Goal: Information Seeking & Learning: Compare options

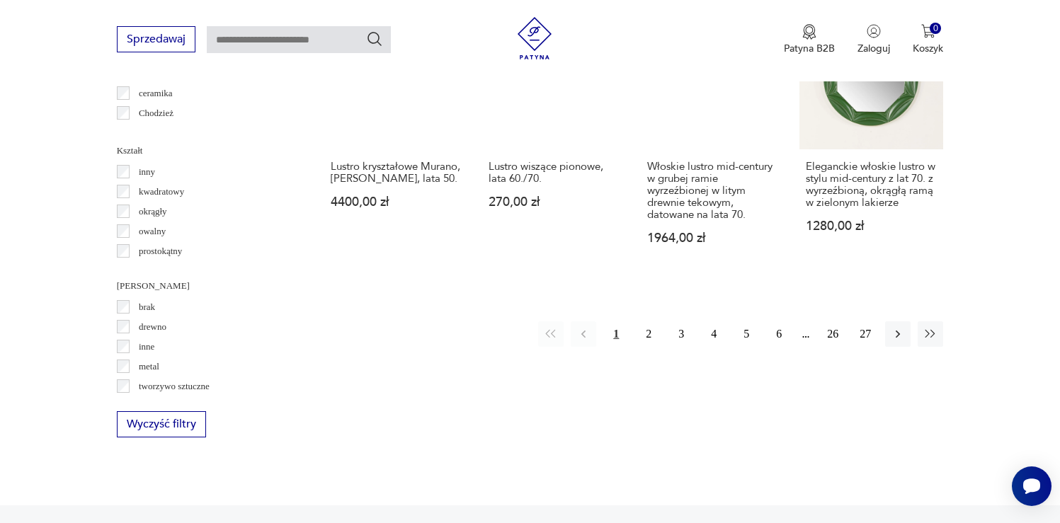
scroll to position [1436, 0]
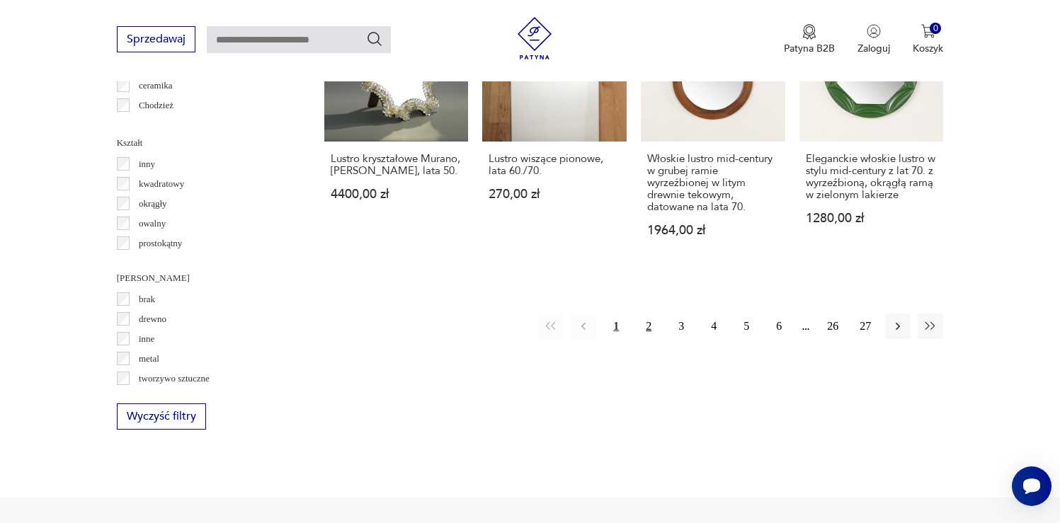
click at [648, 317] on button "2" at bounding box center [648, 326] width 25 height 25
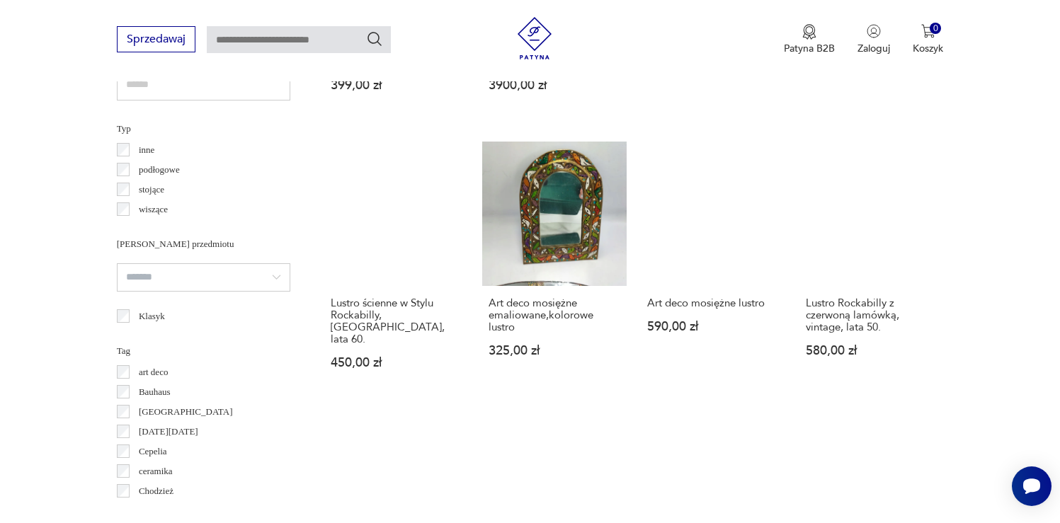
scroll to position [1074, 0]
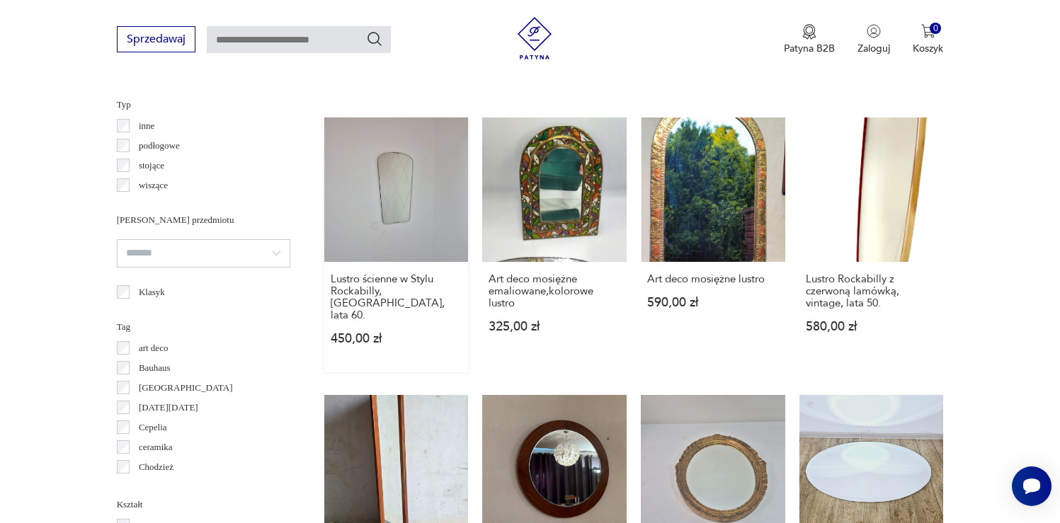
click at [392, 183] on link "Lustro ścienne w Stylu Rockabilly, [GEOGRAPHIC_DATA], lata 60. 450,00 zł" at bounding box center [396, 245] width 144 height 255
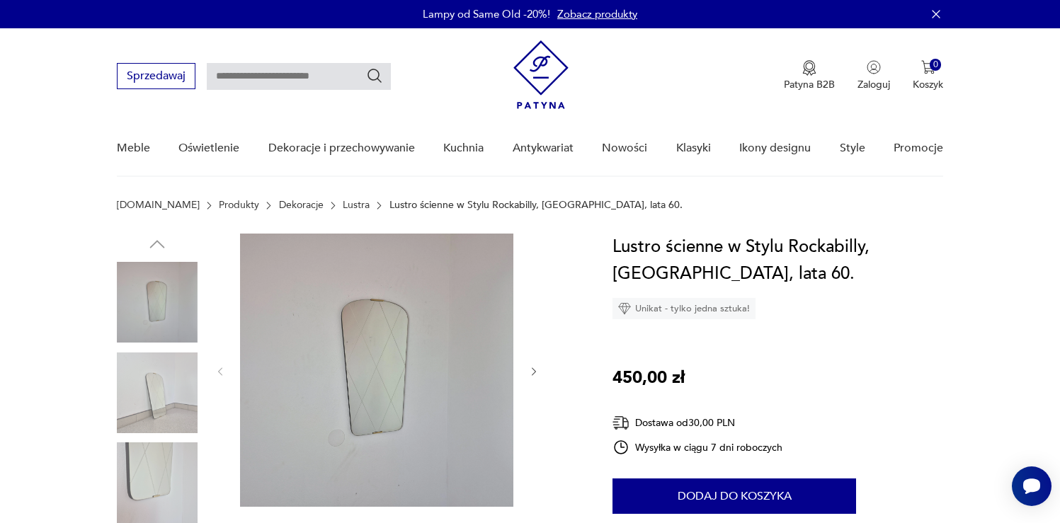
click at [183, 306] on img at bounding box center [157, 302] width 81 height 81
click at [404, 343] on img at bounding box center [376, 370] width 273 height 273
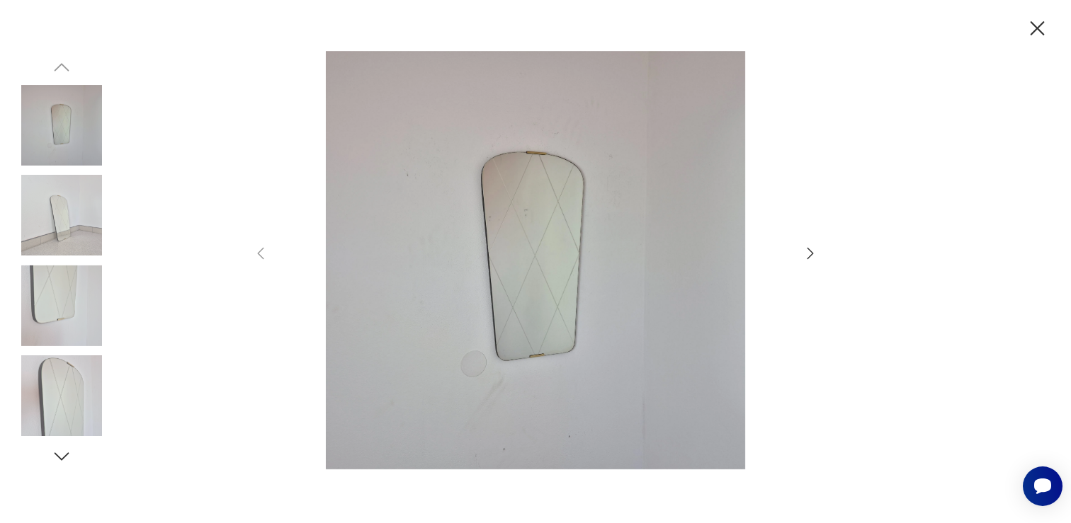
click at [808, 254] on icon "button" at bounding box center [810, 253] width 17 height 17
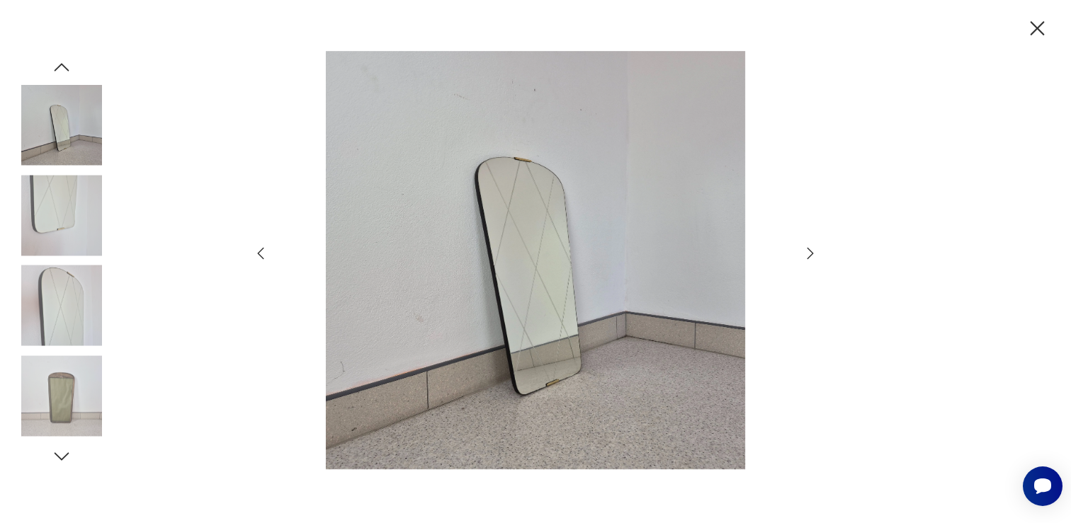
click at [808, 254] on icon "button" at bounding box center [810, 253] width 17 height 17
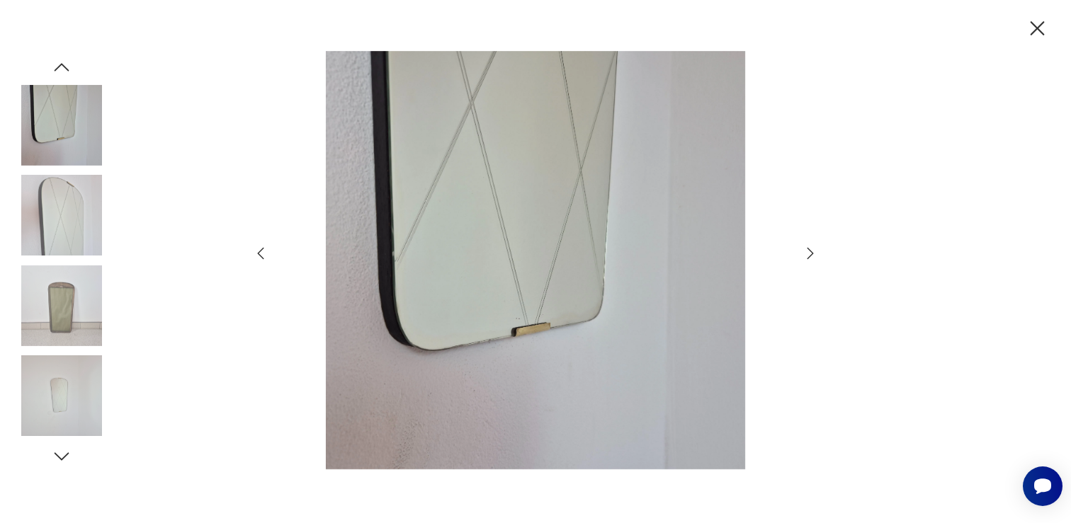
click at [808, 254] on icon "button" at bounding box center [810, 253] width 17 height 17
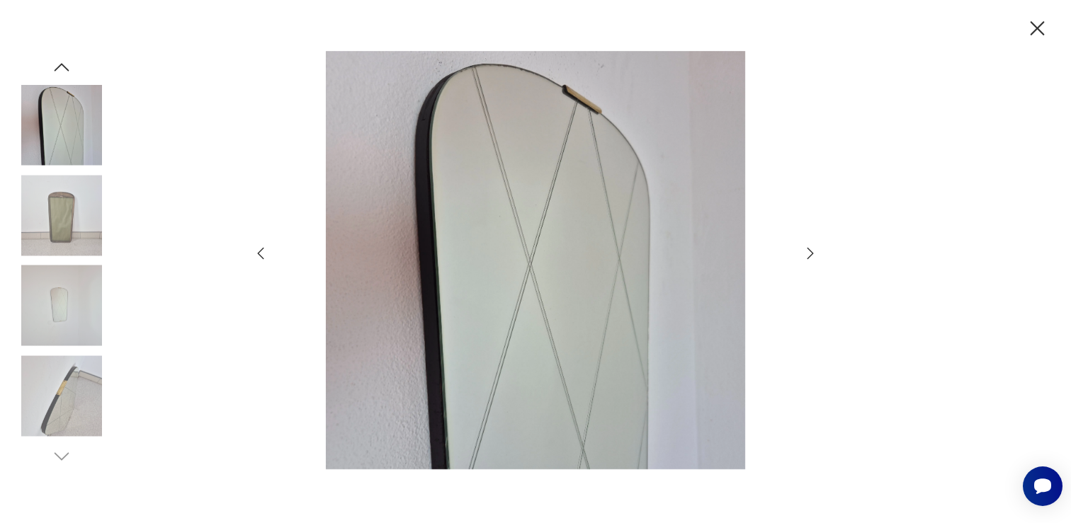
click at [808, 254] on icon "button" at bounding box center [810, 253] width 17 height 17
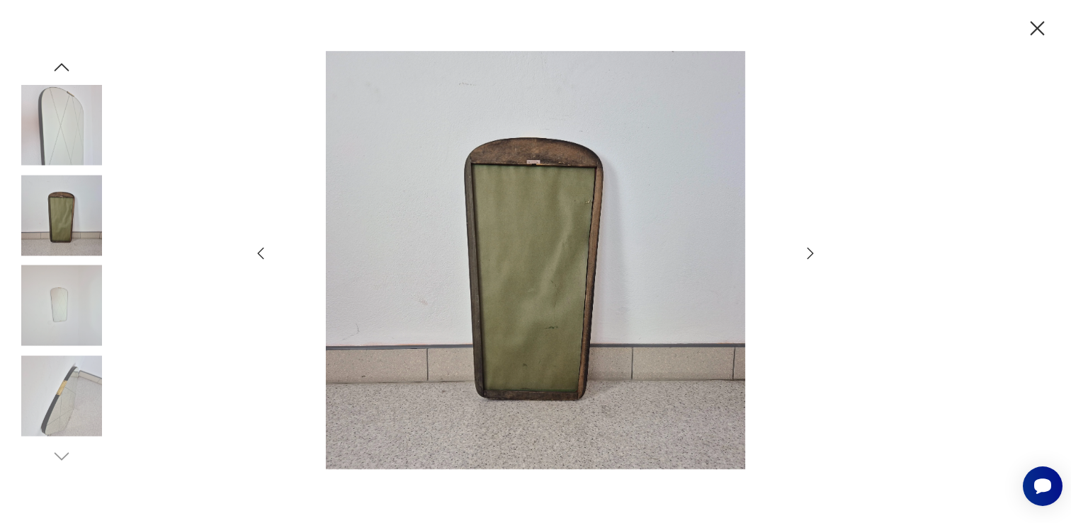
click at [808, 254] on icon "button" at bounding box center [810, 253] width 17 height 17
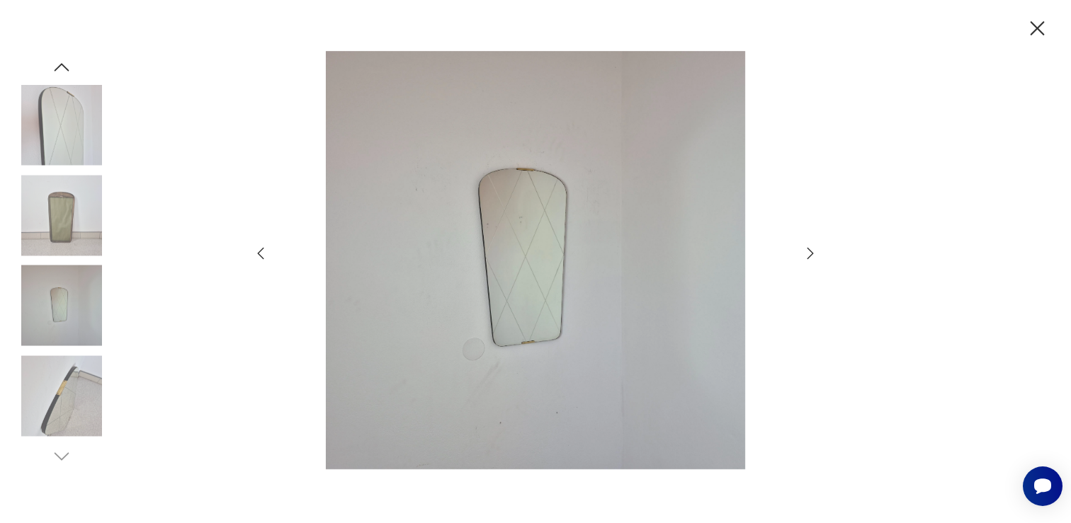
click at [808, 254] on icon "button" at bounding box center [810, 253] width 17 height 17
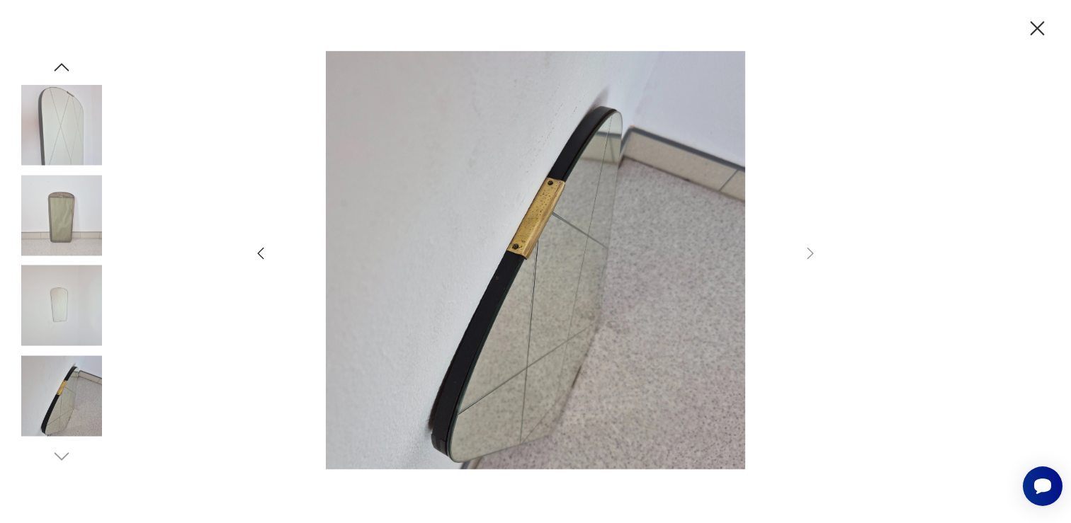
click at [1035, 29] on icon "button" at bounding box center [1037, 28] width 14 height 14
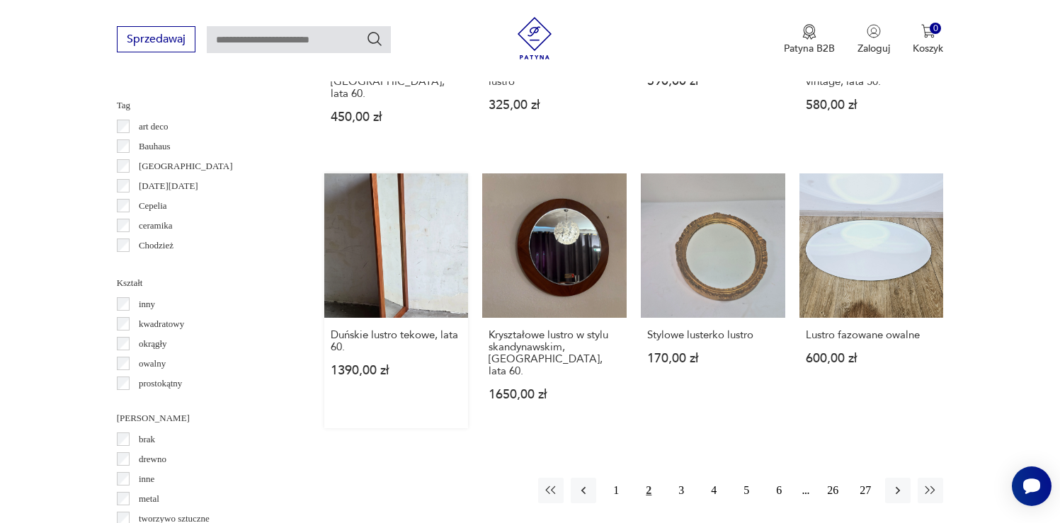
scroll to position [1435, 0]
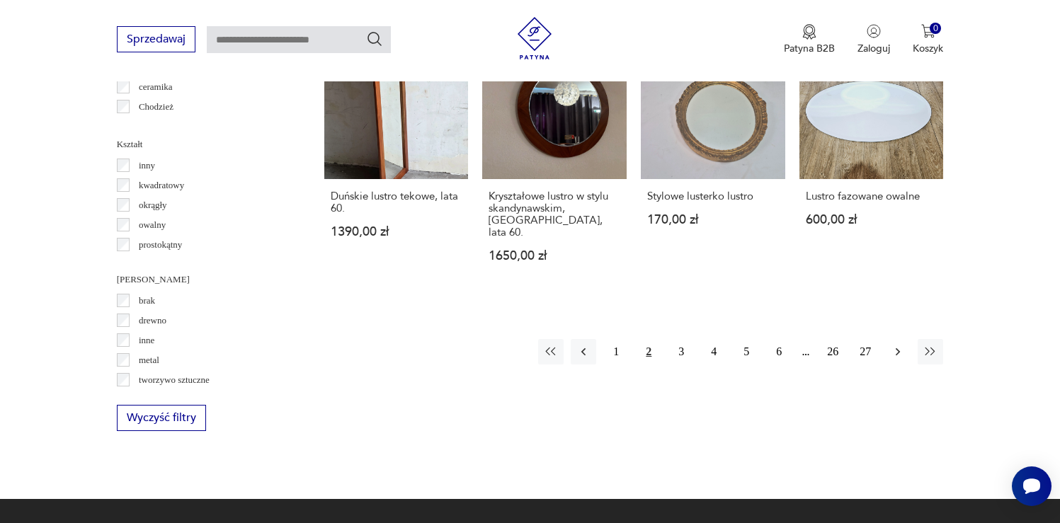
click at [899, 345] on icon "button" at bounding box center [898, 352] width 14 height 14
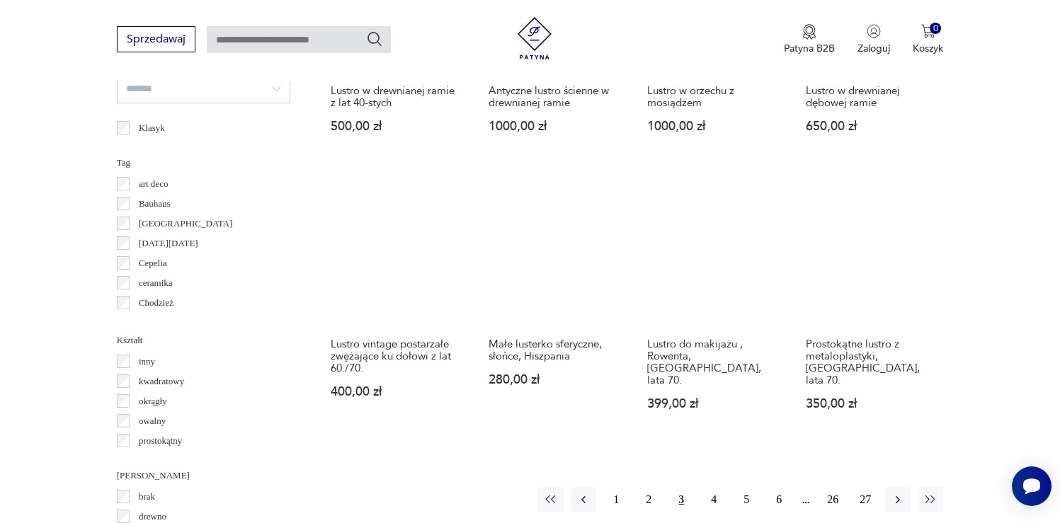
scroll to position [1372, 0]
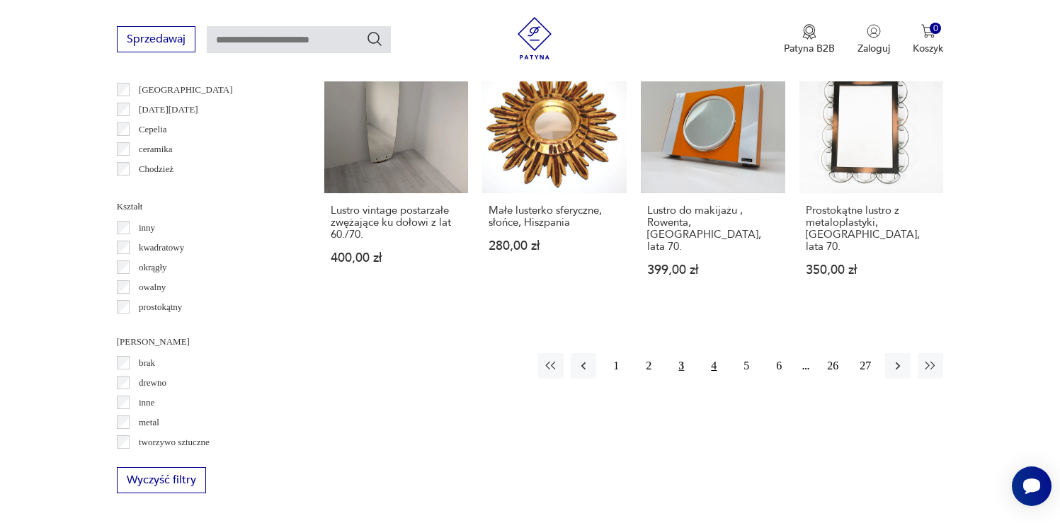
click at [718, 354] on button "4" at bounding box center [713, 365] width 25 height 25
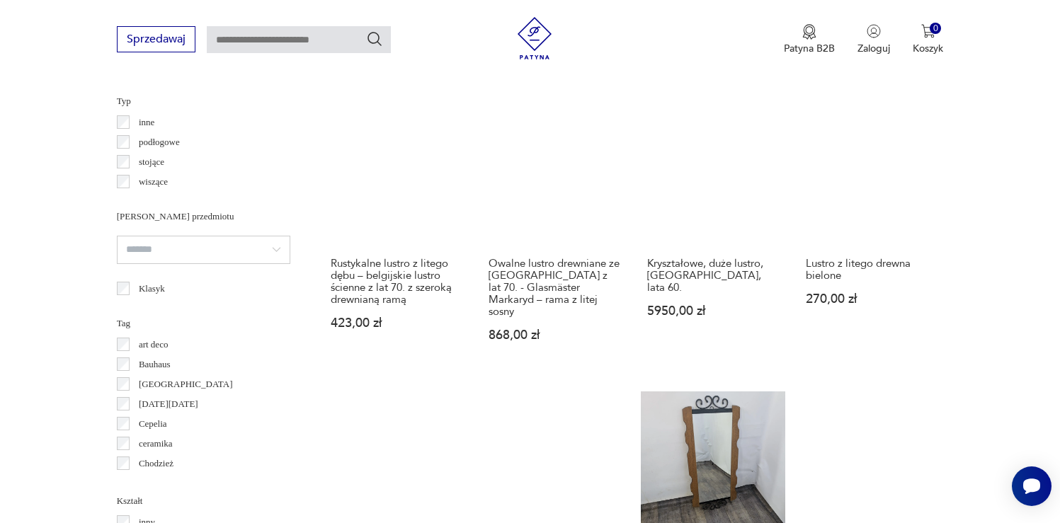
scroll to position [1342, 0]
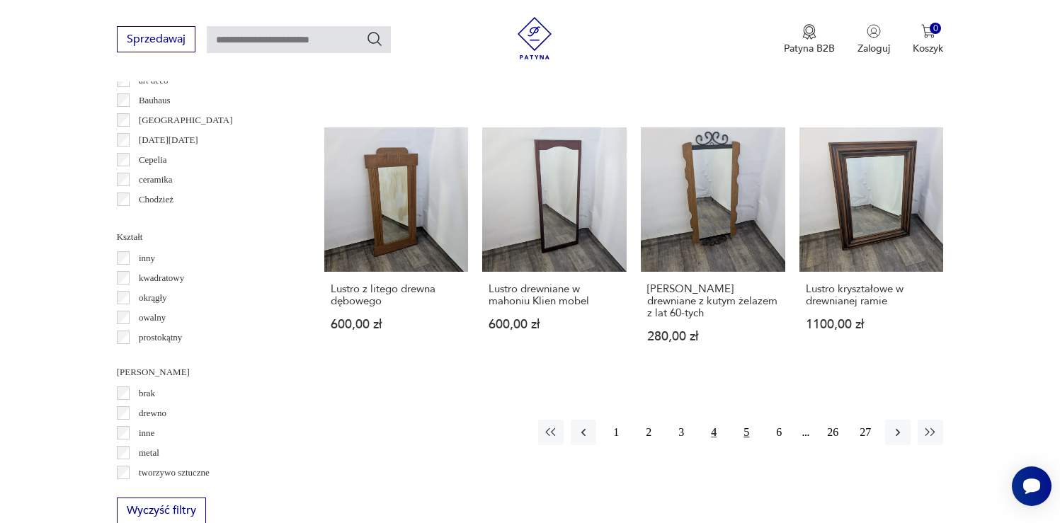
click at [744, 420] on button "5" at bounding box center [746, 432] width 25 height 25
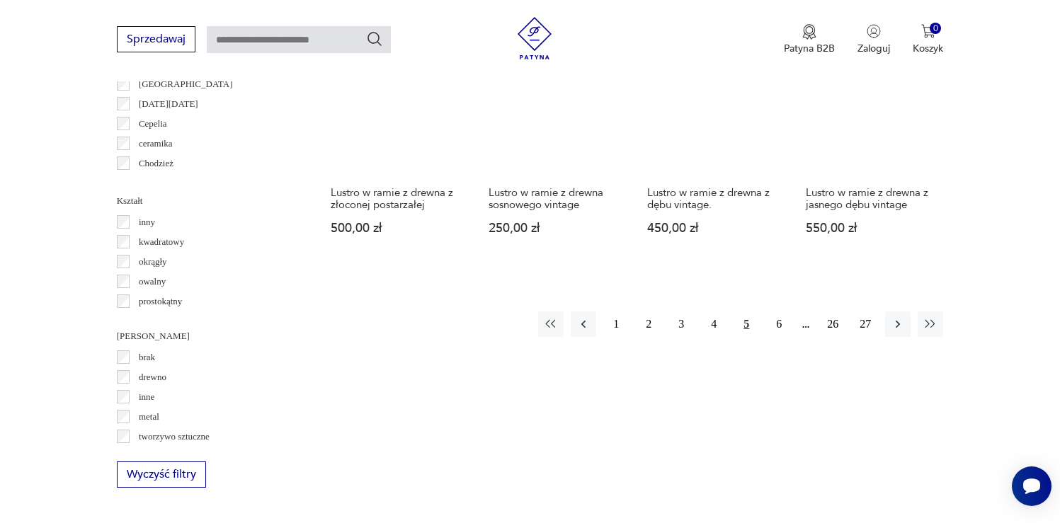
scroll to position [1286, 0]
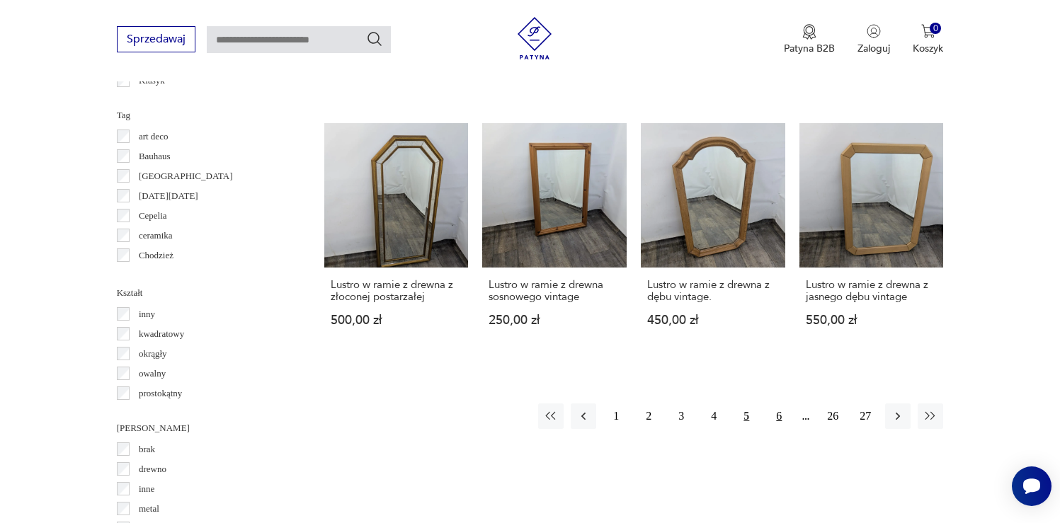
click at [775, 416] on button "6" at bounding box center [778, 416] width 25 height 25
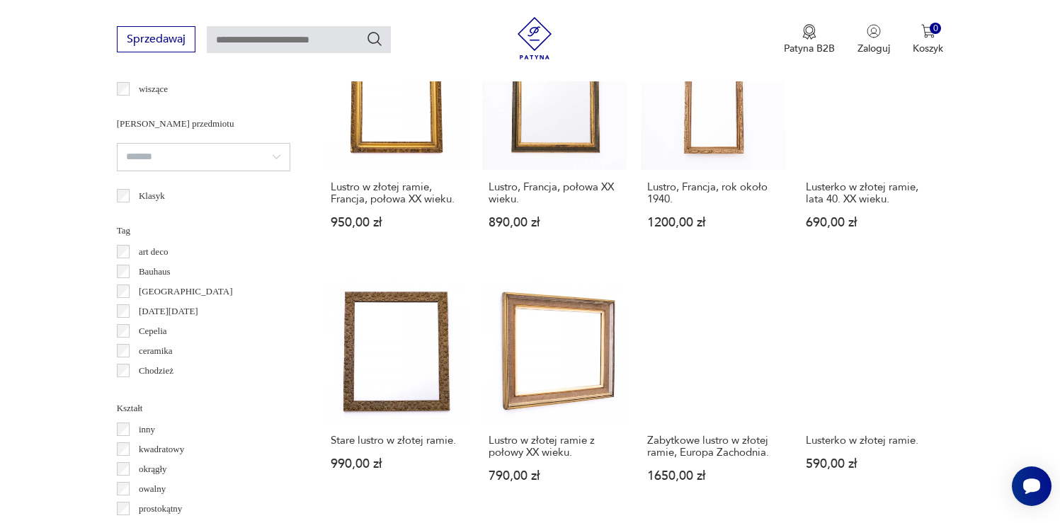
scroll to position [1448, 0]
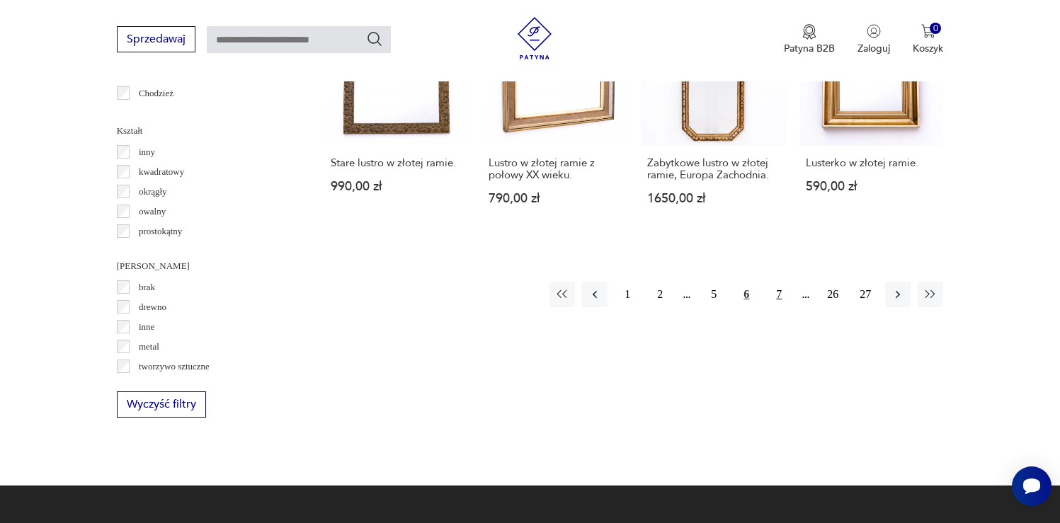
click at [777, 282] on button "7" at bounding box center [778, 294] width 25 height 25
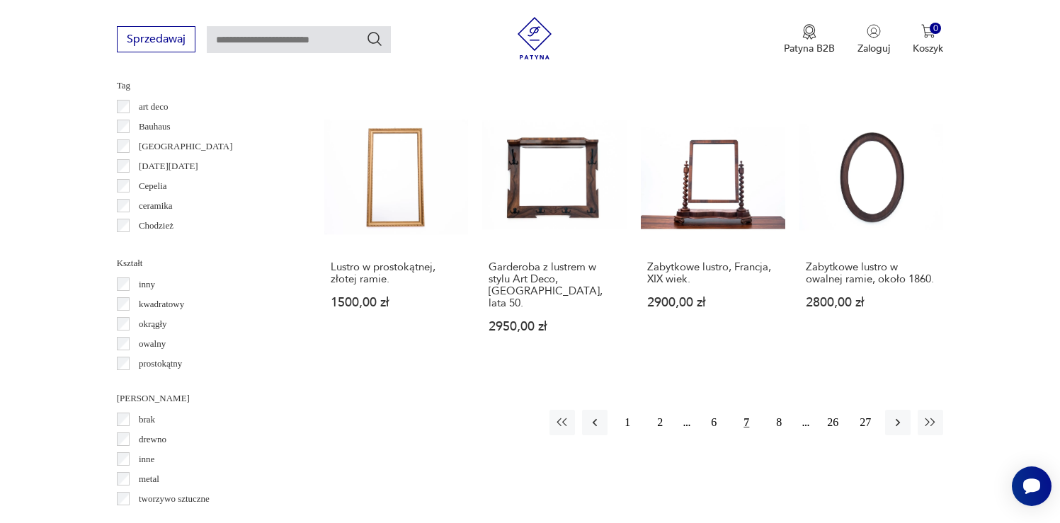
scroll to position [1388, 0]
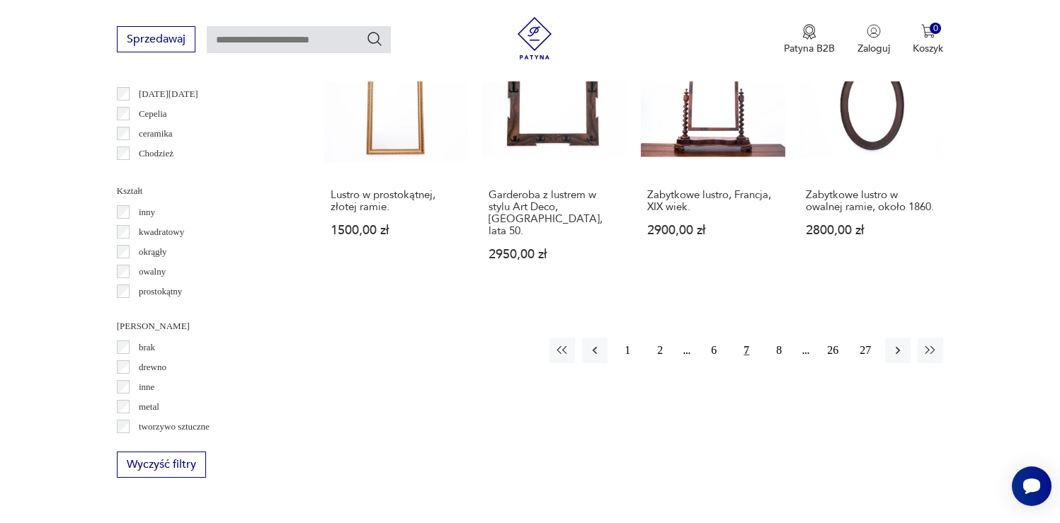
click at [157, 407] on p "metal" at bounding box center [149, 407] width 21 height 16
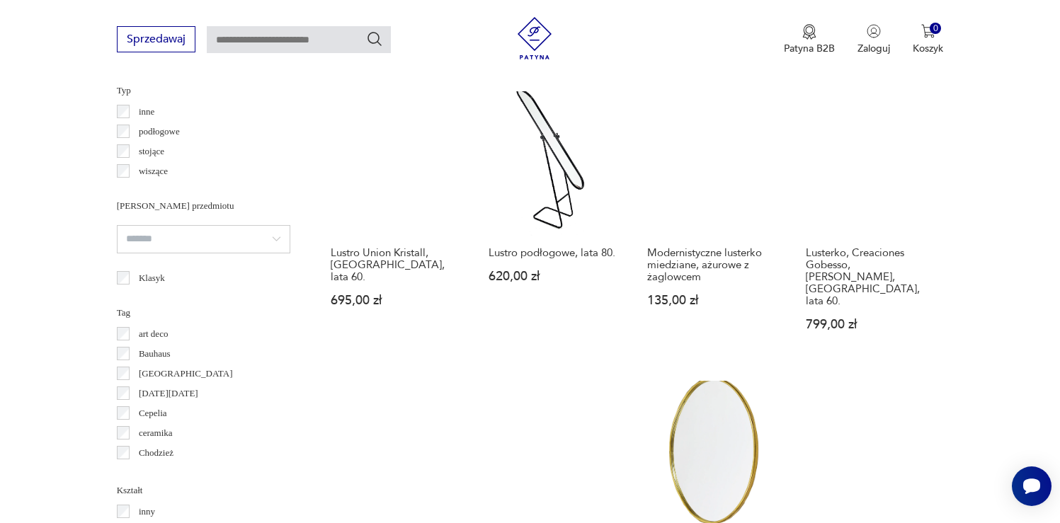
scroll to position [1294, 0]
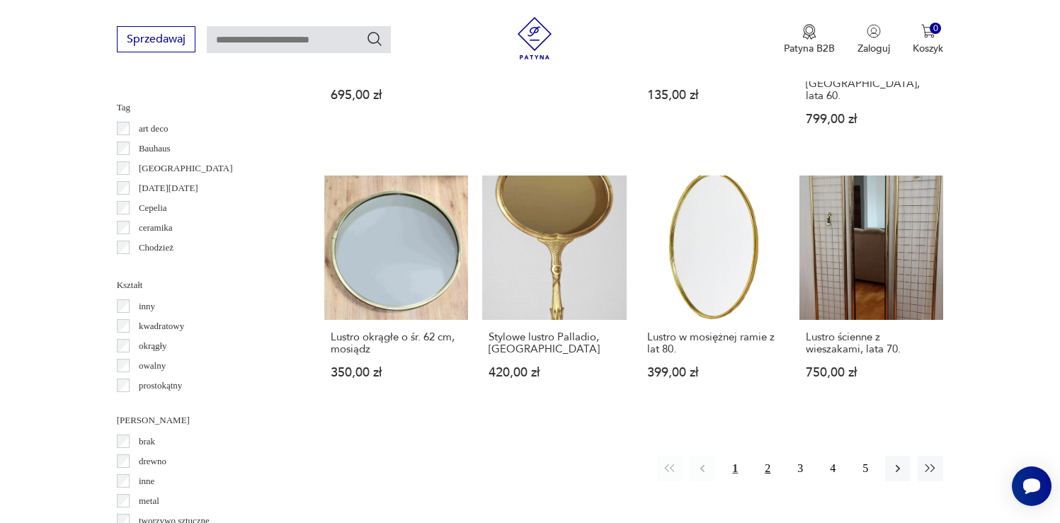
click at [773, 456] on button "2" at bounding box center [767, 468] width 25 height 25
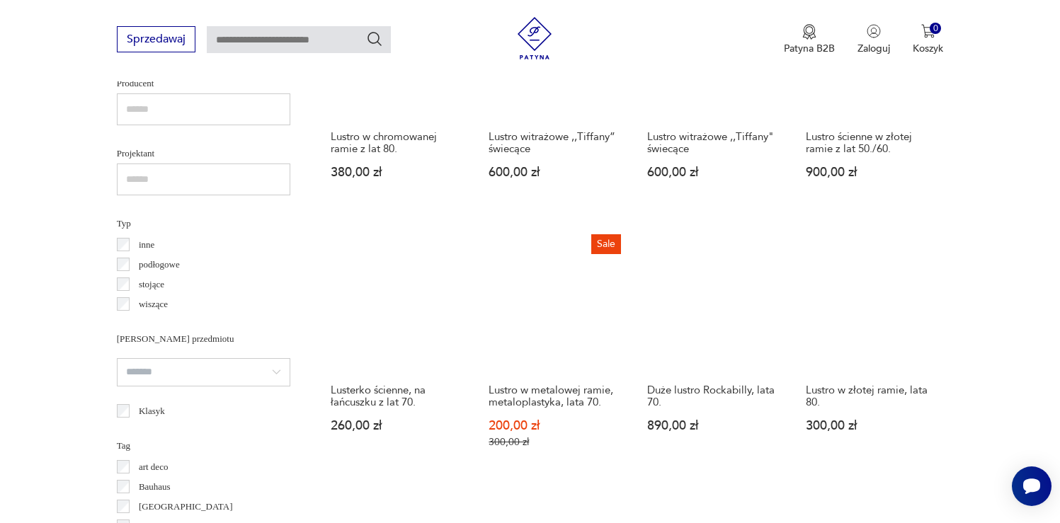
scroll to position [982, 0]
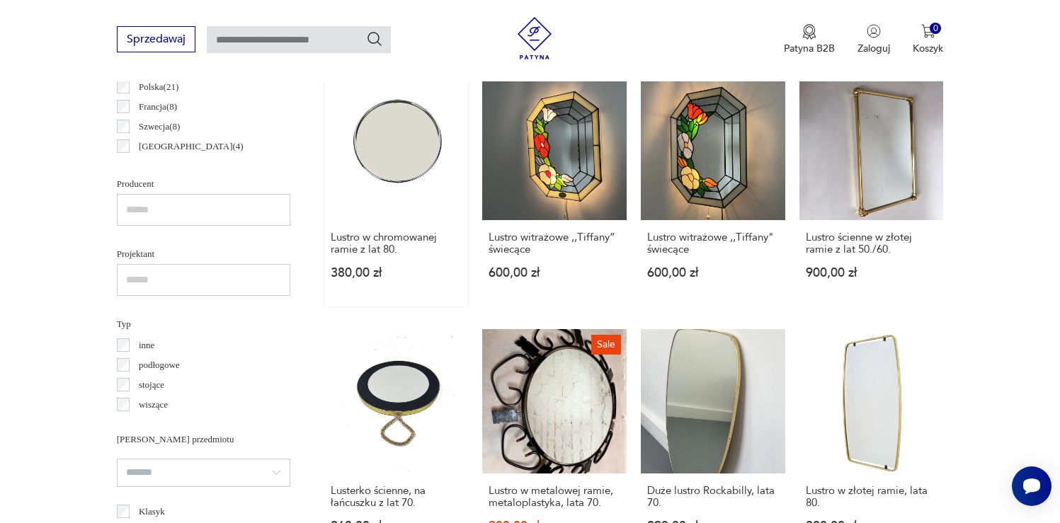
click at [403, 157] on link "Lustro w chromowanej ramie z lat 80. 380,00 zł" at bounding box center [396, 191] width 144 height 231
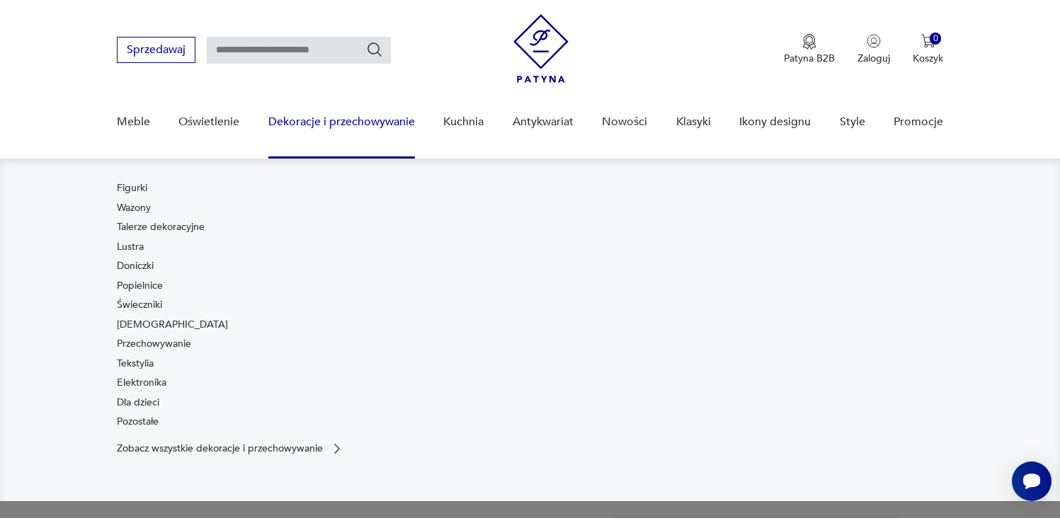
scroll to position [232, 0]
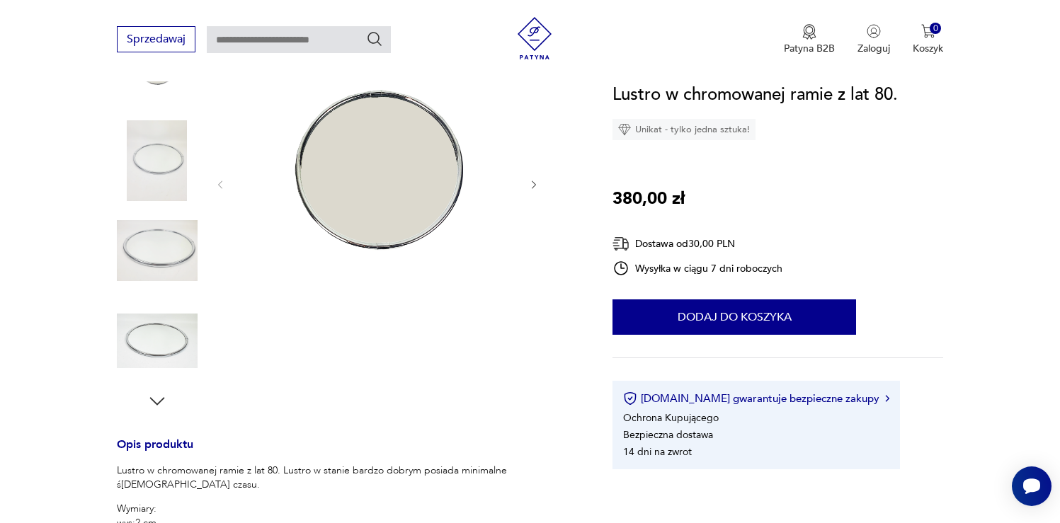
click at [536, 181] on icon "button" at bounding box center [534, 185] width 12 height 12
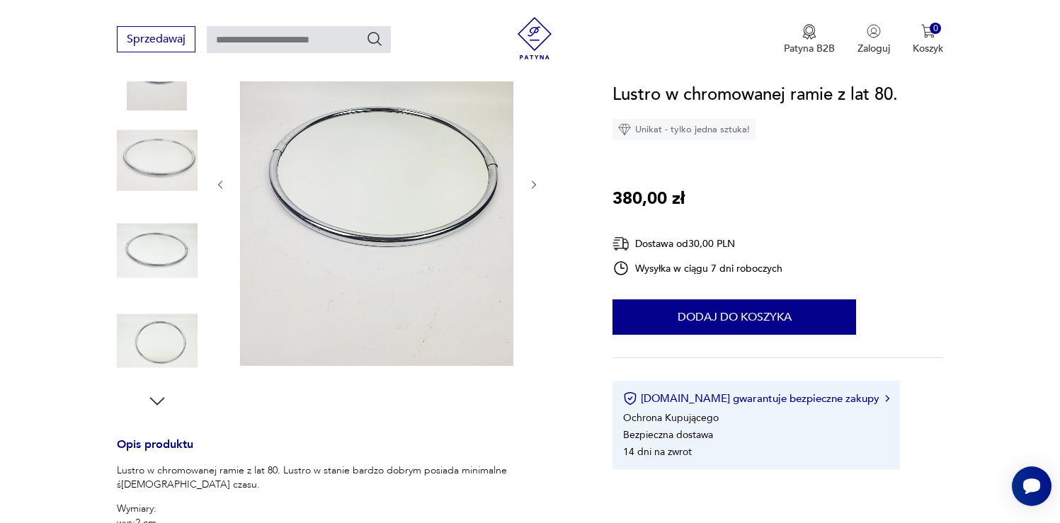
click at [536, 181] on icon "button" at bounding box center [534, 185] width 12 height 12
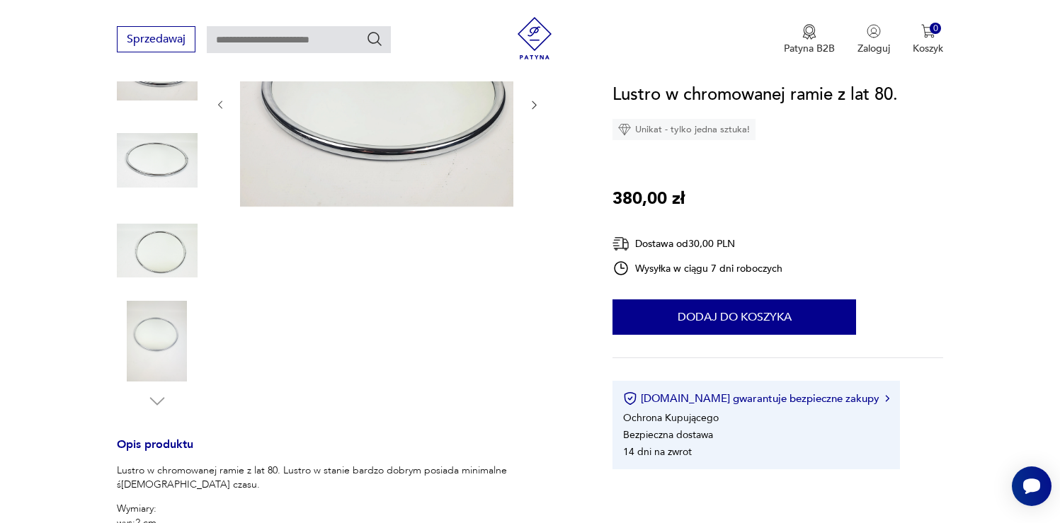
click at [536, 181] on div at bounding box center [378, 105] width 326 height 208
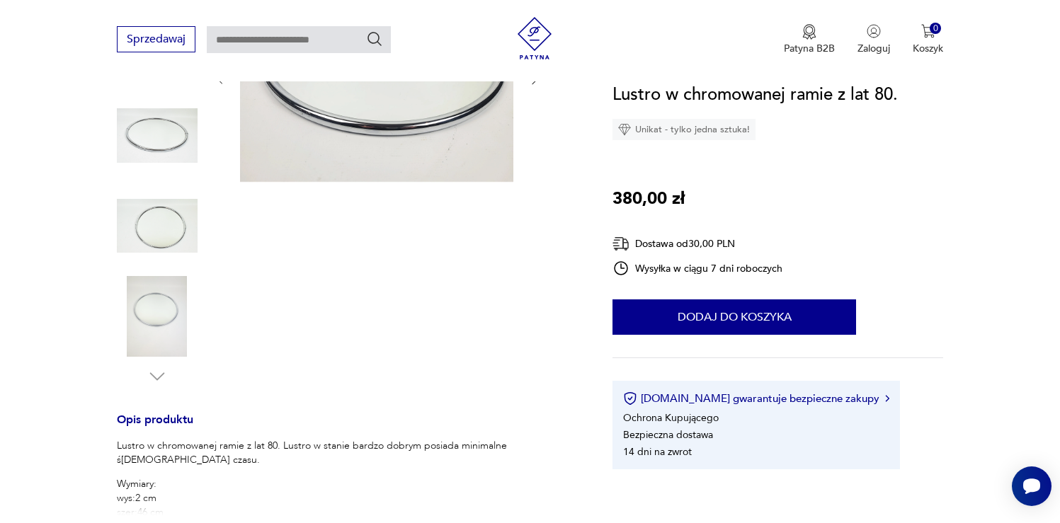
scroll to position [1, 0]
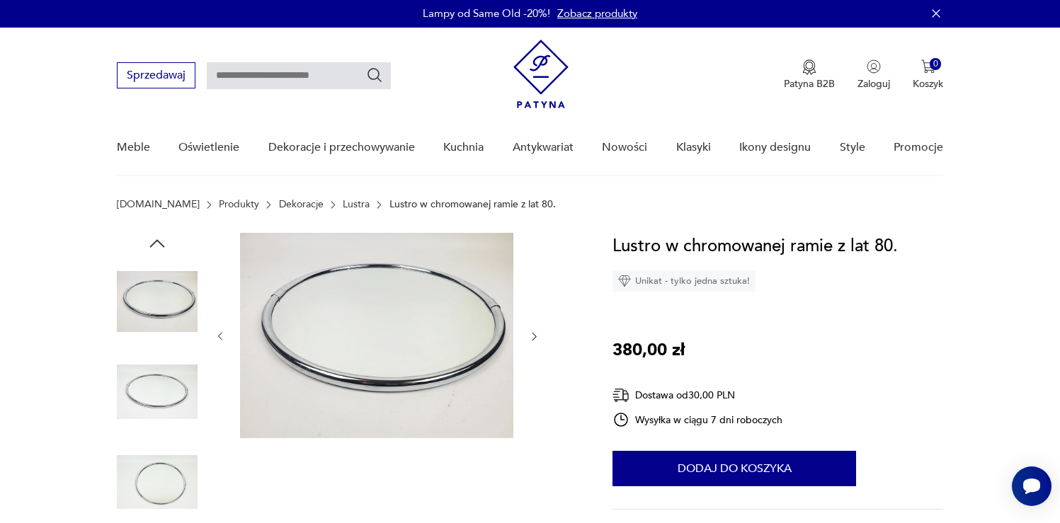
click at [539, 339] on icon "button" at bounding box center [534, 337] width 12 height 12
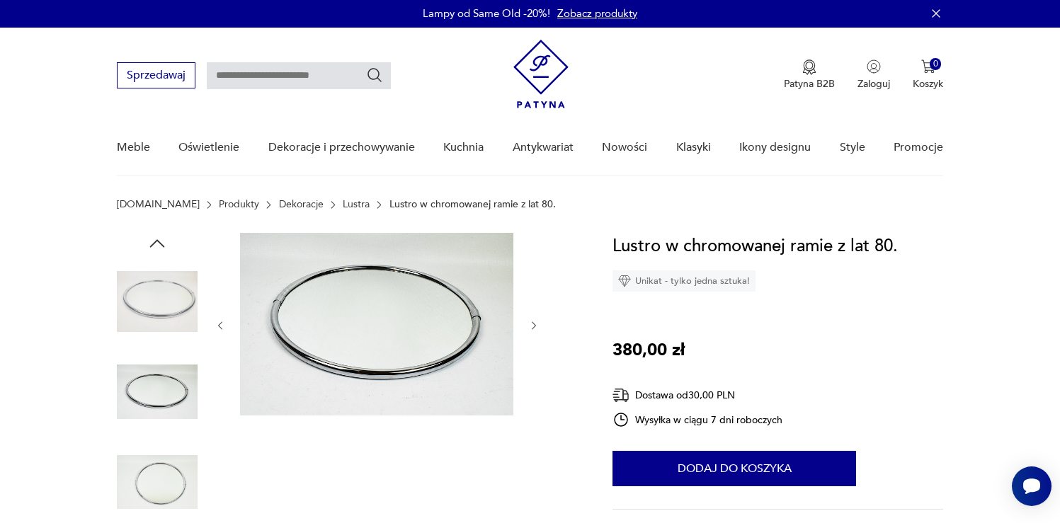
click at [532, 326] on icon "button" at bounding box center [534, 326] width 12 height 12
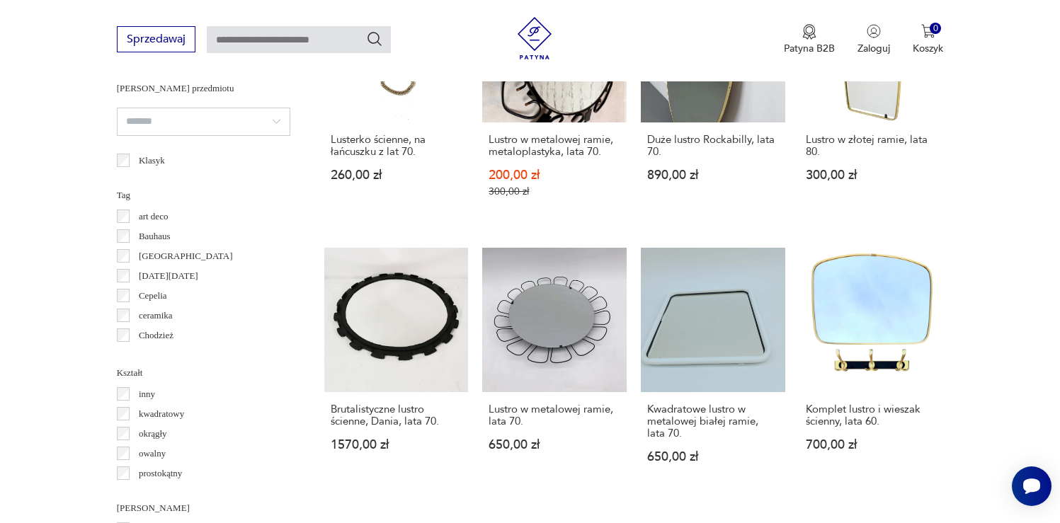
scroll to position [1390, 0]
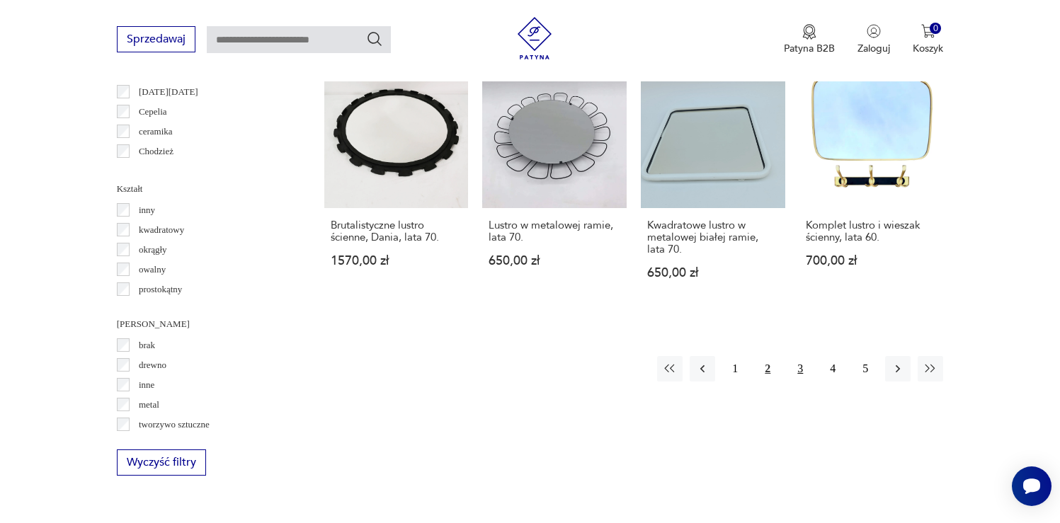
click at [802, 356] on button "3" at bounding box center [800, 368] width 25 height 25
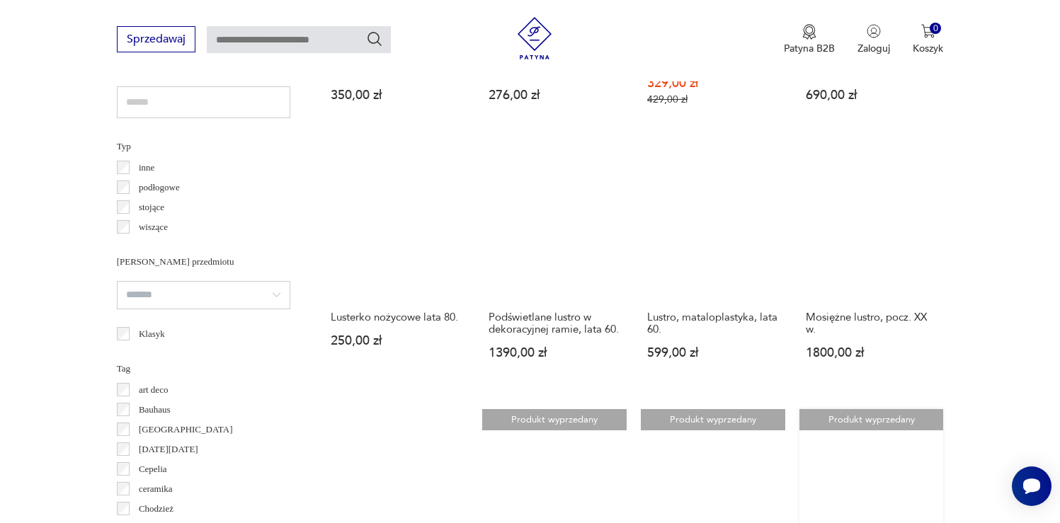
scroll to position [1310, 0]
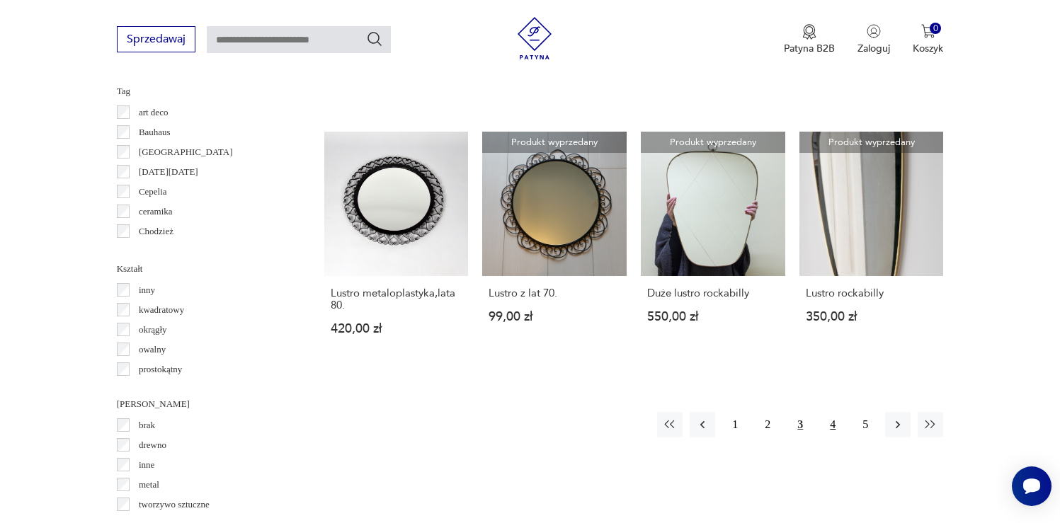
click at [829, 414] on button "4" at bounding box center [832, 424] width 25 height 25
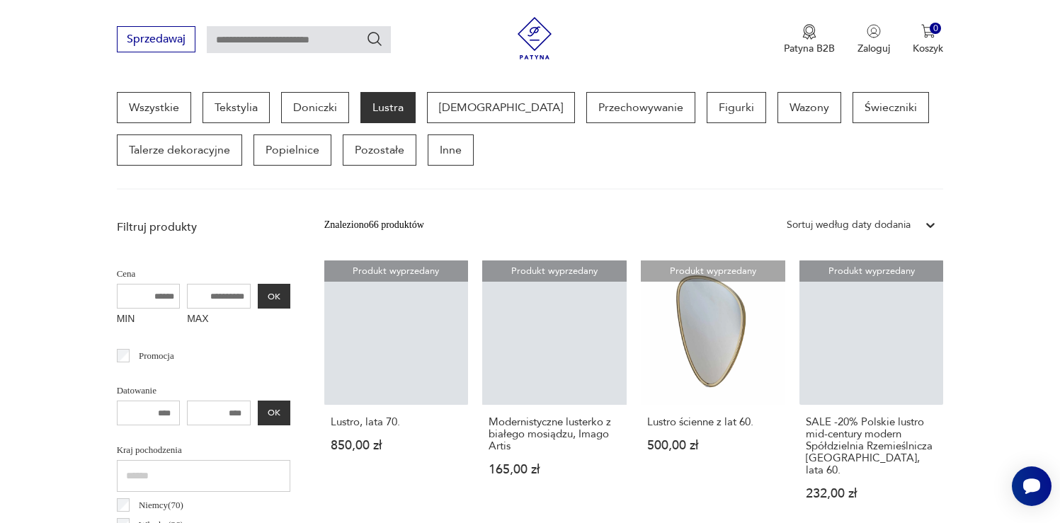
scroll to position [376, 0]
